Goal: Transaction & Acquisition: Purchase product/service

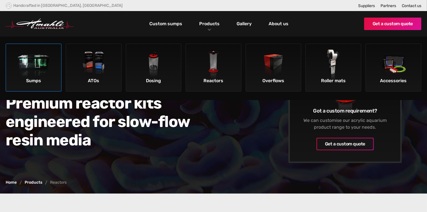
click at [38, 70] on img at bounding box center [34, 66] width 32 height 32
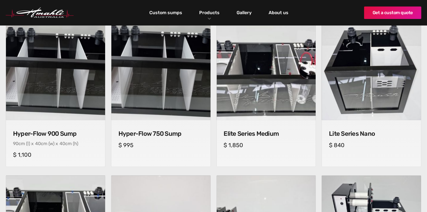
scroll to position [209, 0]
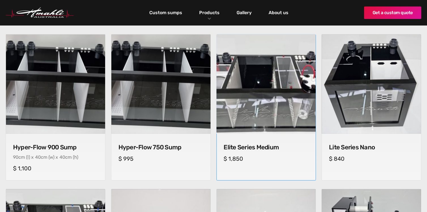
click at [275, 107] on img at bounding box center [266, 84] width 104 height 104
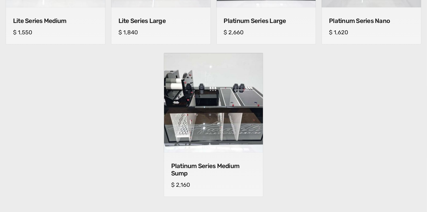
scroll to position [490, 0]
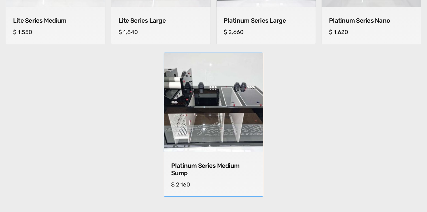
click at [205, 120] on img at bounding box center [213, 102] width 104 height 104
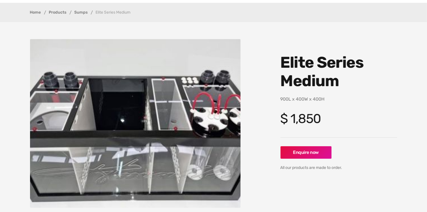
scroll to position [34, 0]
click at [285, 96] on p "900L x 400W x 400H" at bounding box center [338, 98] width 117 height 7
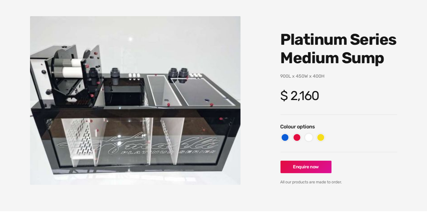
scroll to position [57, 0]
click at [297, 96] on h4 "$ 2,160" at bounding box center [338, 95] width 117 height 15
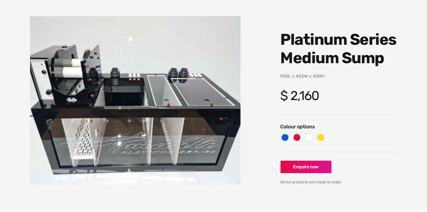
click at [297, 96] on h4 "$ 2,160" at bounding box center [338, 95] width 117 height 15
click at [388, 99] on h4 "$ 2,160" at bounding box center [338, 95] width 117 height 15
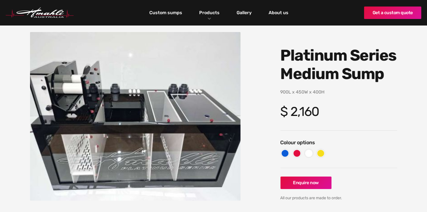
scroll to position [40, 0]
click at [291, 106] on h4 "$ 2,160" at bounding box center [338, 111] width 117 height 15
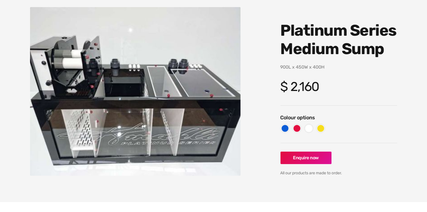
scroll to position [66, 0]
